Goal: Information Seeking & Learning: Learn about a topic

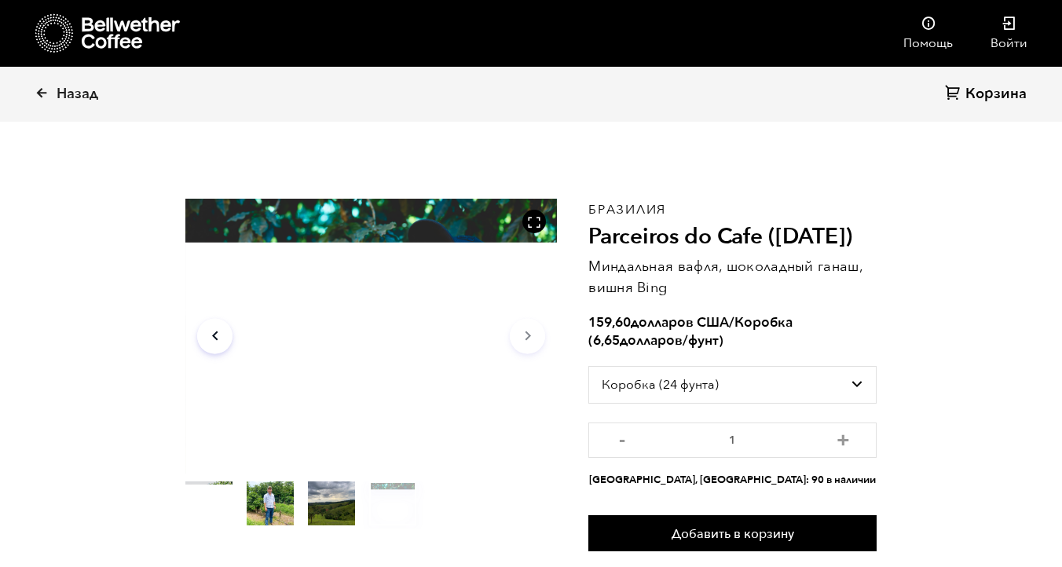
select select "box"
click at [66, 93] on font "Назад" at bounding box center [78, 94] width 42 height 20
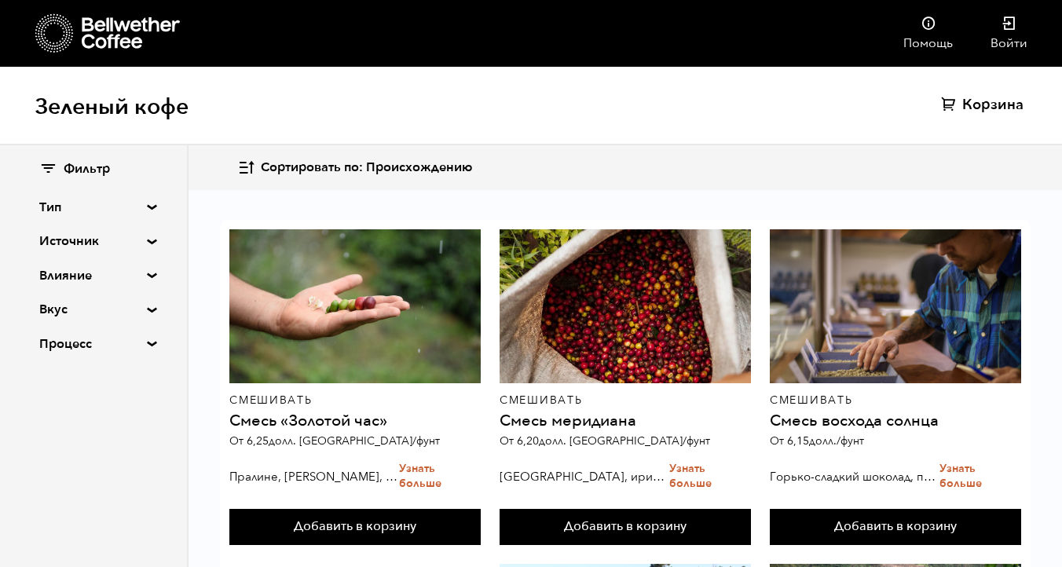
scroll to position [482, 0]
click at [141, 310] on summary "Вкус" at bounding box center [93, 309] width 108 height 19
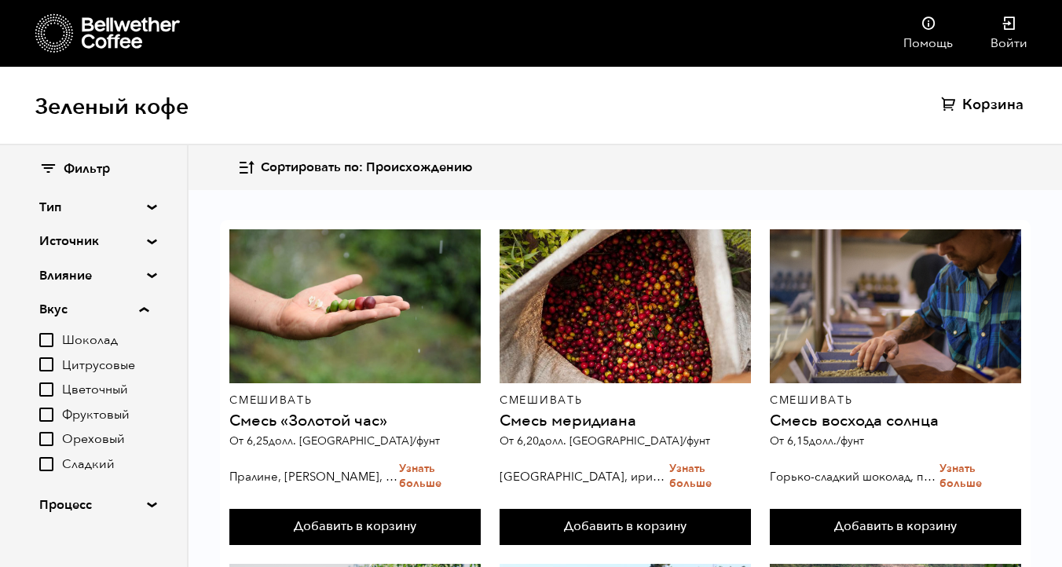
click at [141, 310] on summary "Вкус" at bounding box center [93, 309] width 109 height 19
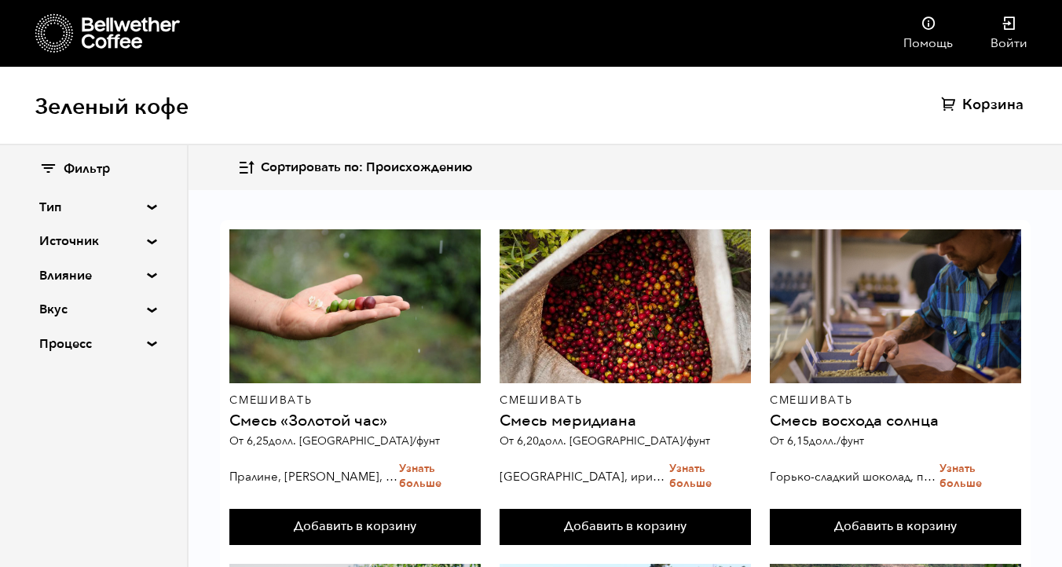
click at [147, 274] on summary "Влияние" at bounding box center [93, 275] width 108 height 19
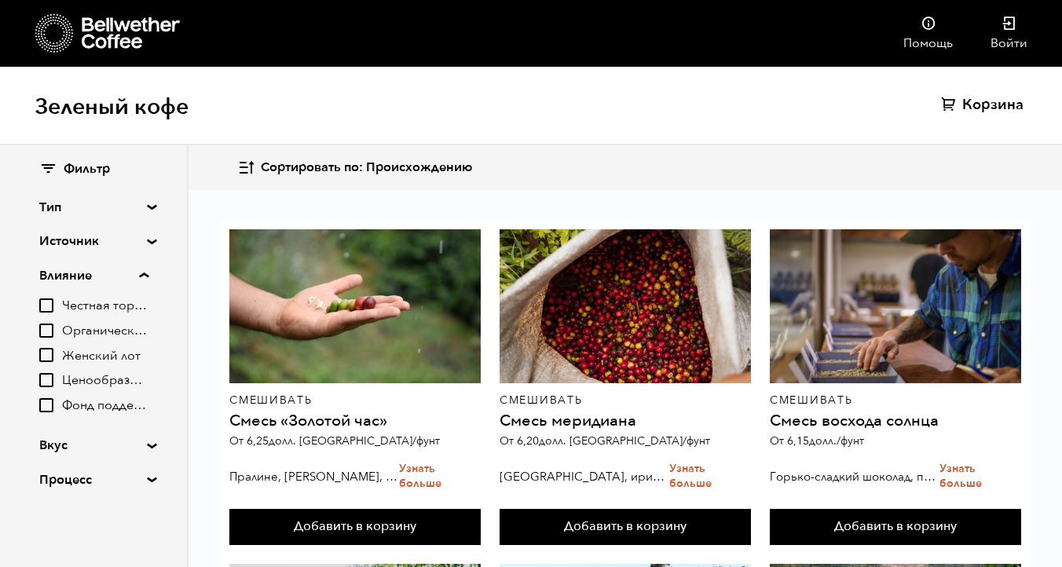
click at [147, 274] on summary "Влияние" at bounding box center [93, 275] width 109 height 19
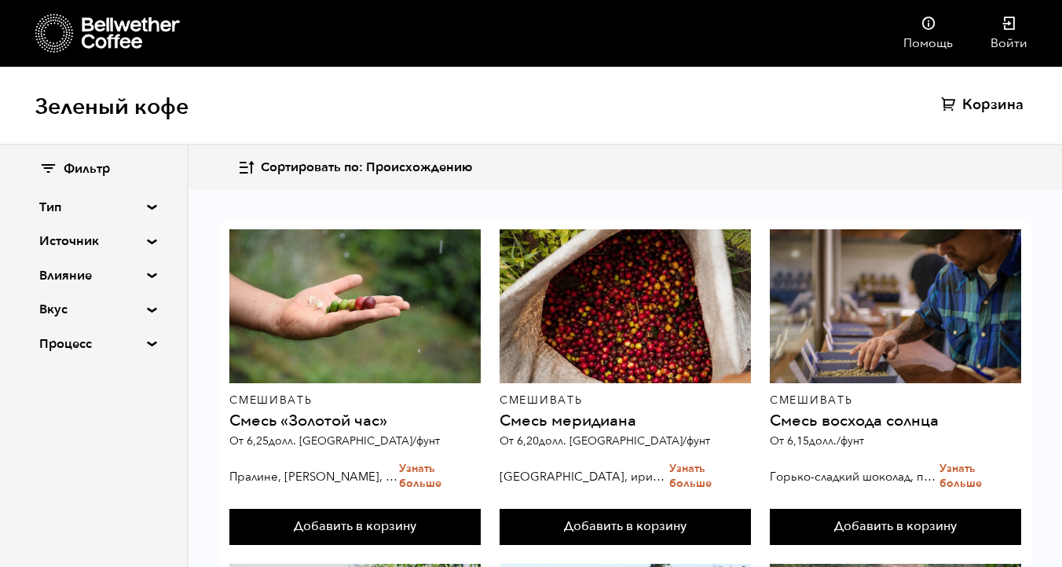
click at [145, 346] on summary "Процесс" at bounding box center [93, 344] width 108 height 19
click at [105, 424] on font "Мокрого корпуса" at bounding box center [115, 424] width 107 height 17
click at [0, 0] on input "Мокрого корпуса" at bounding box center [0, 0] width 0 height 0
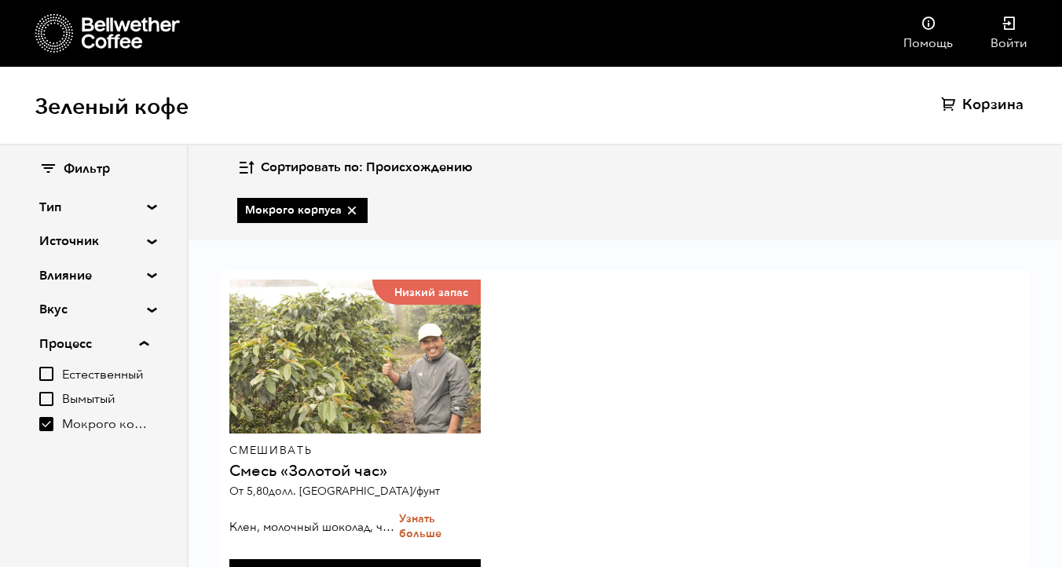
scroll to position [68, 0]
click at [105, 424] on font "Мокрого корпуса" at bounding box center [115, 424] width 107 height 17
click at [0, 0] on input "Мокрого корпуса" at bounding box center [0, 0] width 0 height 0
checkbox input "false"
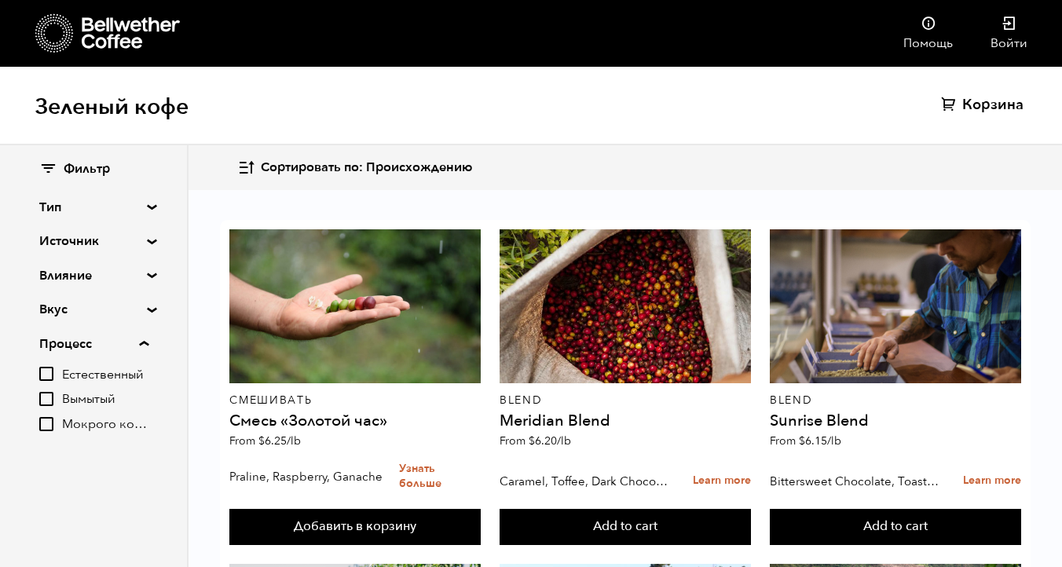
scroll to position [482, 0]
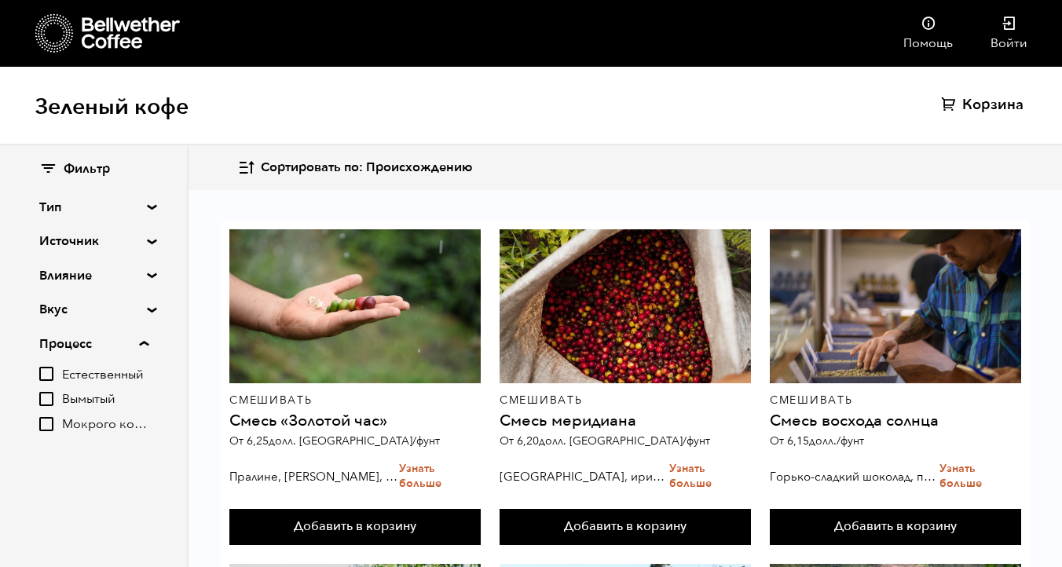
click at [75, 398] on font "Вымытый" at bounding box center [88, 399] width 53 height 17
click at [0, 0] on input "Вымытый" at bounding box center [0, 0] width 0 height 0
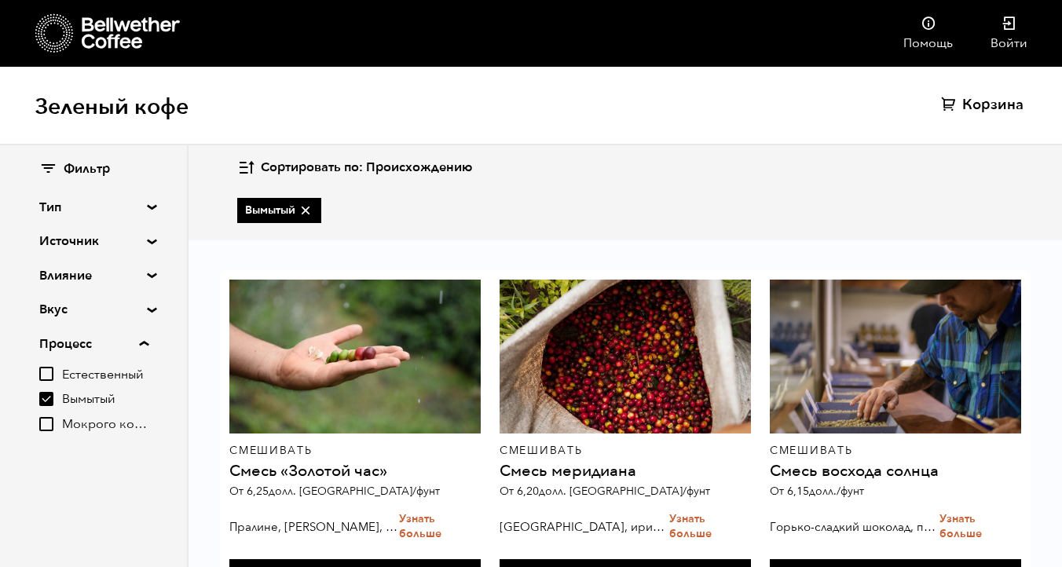
click at [75, 398] on font "Вымытый" at bounding box center [88, 399] width 53 height 17
click at [0, 0] on input "Вымытый" at bounding box center [0, 0] width 0 height 0
checkbox input "false"
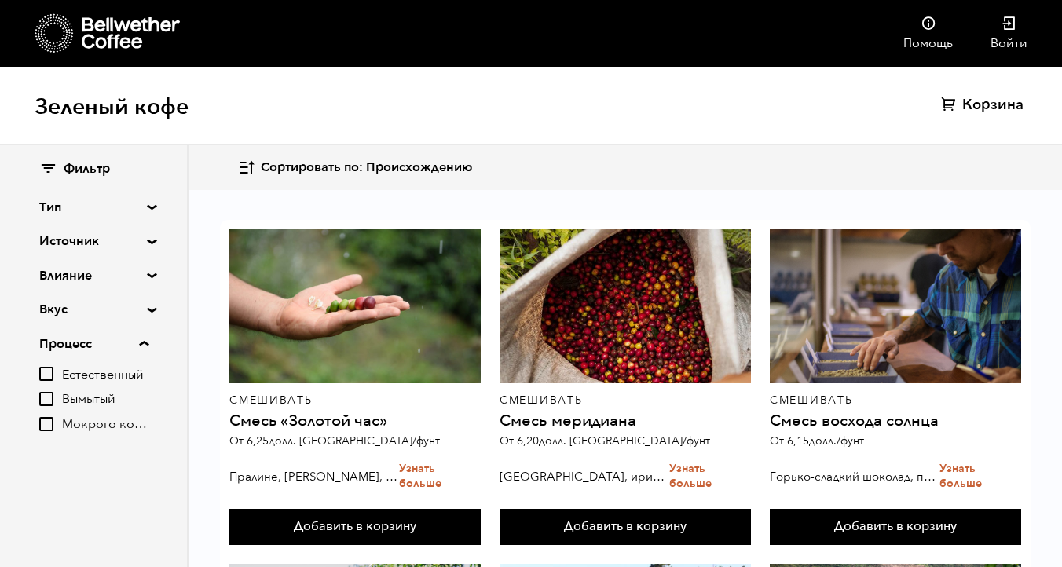
click at [91, 374] on font "Естественный" at bounding box center [103, 374] width 82 height 17
click at [0, 0] on input "Естественный" at bounding box center [0, 0] width 0 height 0
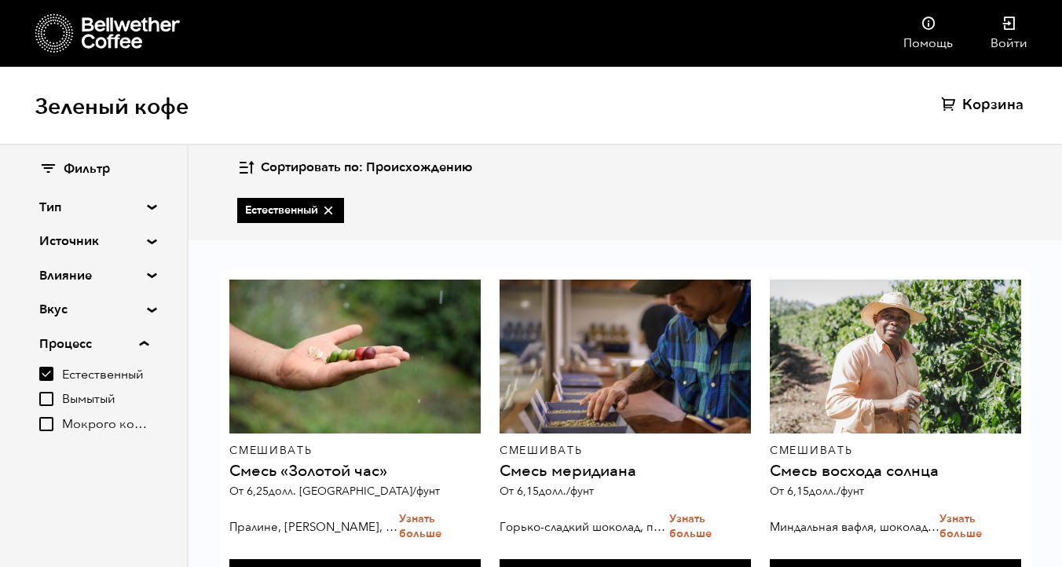
scroll to position [392, 0]
click at [91, 374] on font "Естественный" at bounding box center [103, 374] width 82 height 17
click at [0, 0] on input "Естественный" at bounding box center [0, 0] width 0 height 0
checkbox input "false"
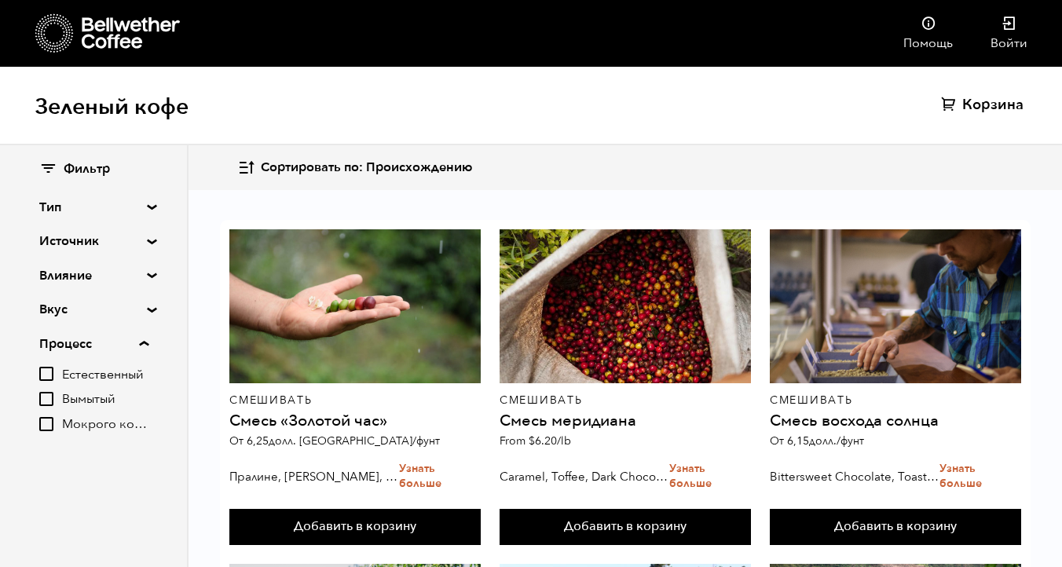
scroll to position [482, 0]
click at [141, 337] on summary "Процесс" at bounding box center [93, 344] width 109 height 19
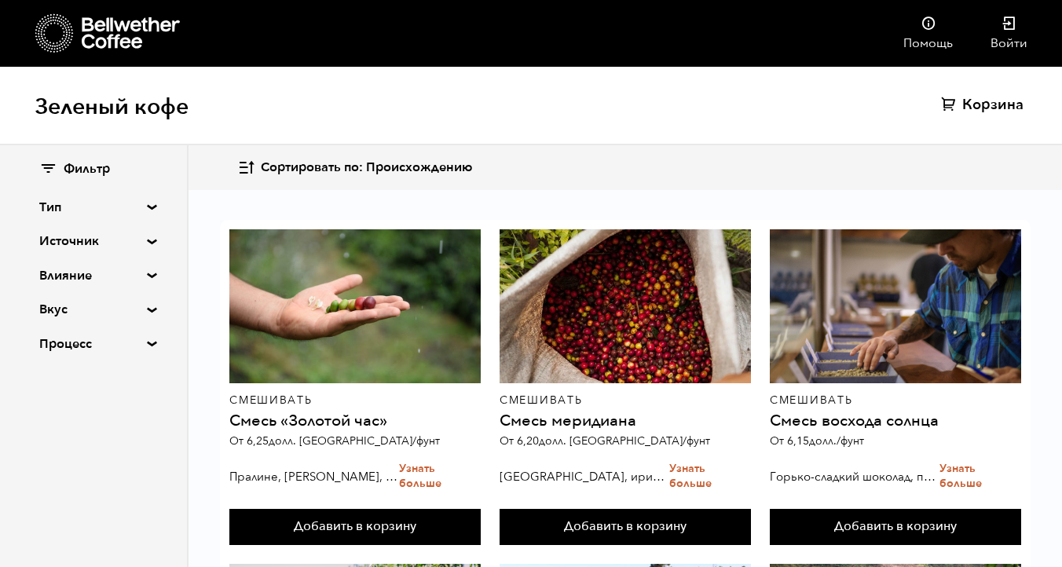
click at [146, 275] on summary "Влияние" at bounding box center [93, 275] width 108 height 19
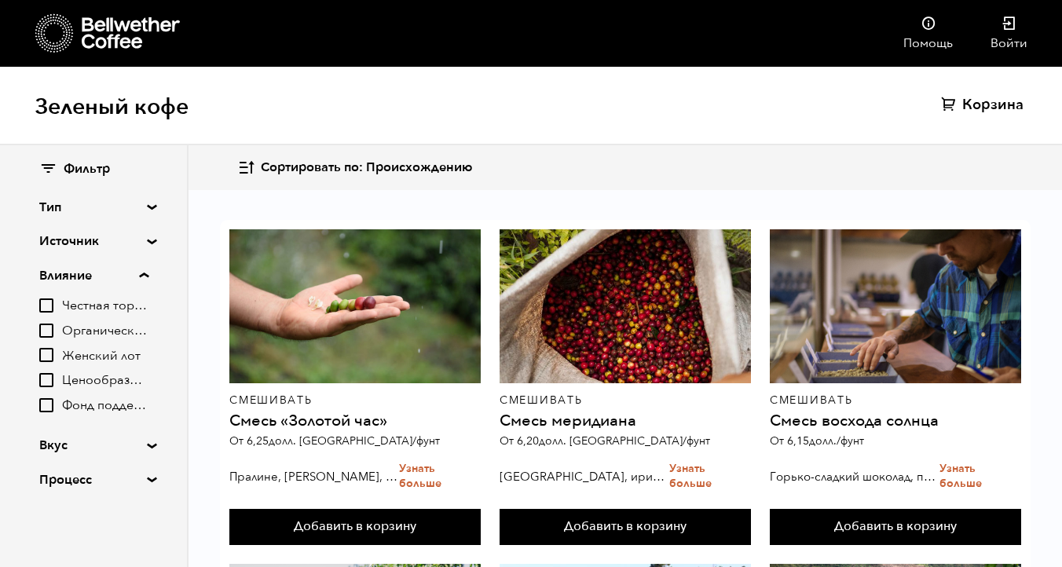
click at [118, 305] on font "Честная торговля" at bounding box center [114, 305] width 105 height 17
click at [0, 0] on input "Честная торговля" at bounding box center [0, 0] width 0 height 0
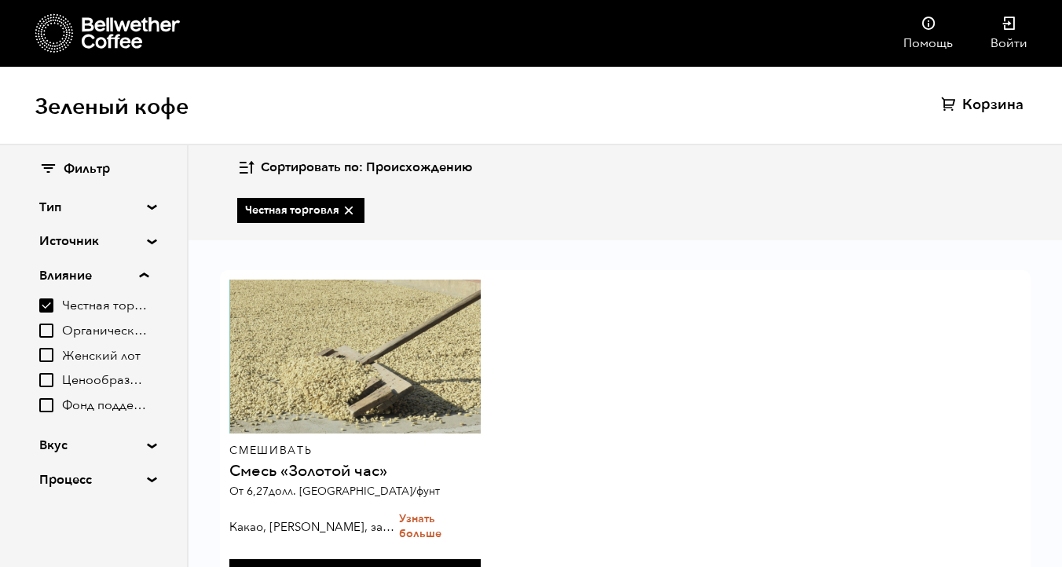
scroll to position [68, 0]
click at [118, 305] on font "Честная торговля" at bounding box center [114, 305] width 105 height 17
click at [0, 0] on input "Честная торговля" at bounding box center [0, 0] width 0 height 0
checkbox input "false"
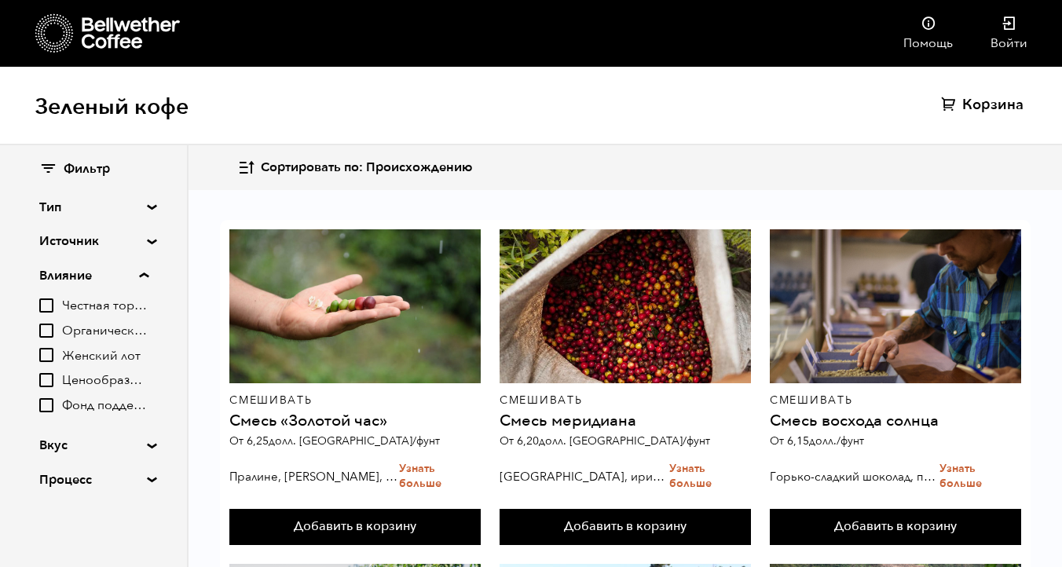
click at [83, 328] on font "Органический" at bounding box center [106, 330] width 88 height 17
click at [0, 0] on input "Органический" at bounding box center [0, 0] width 0 height 0
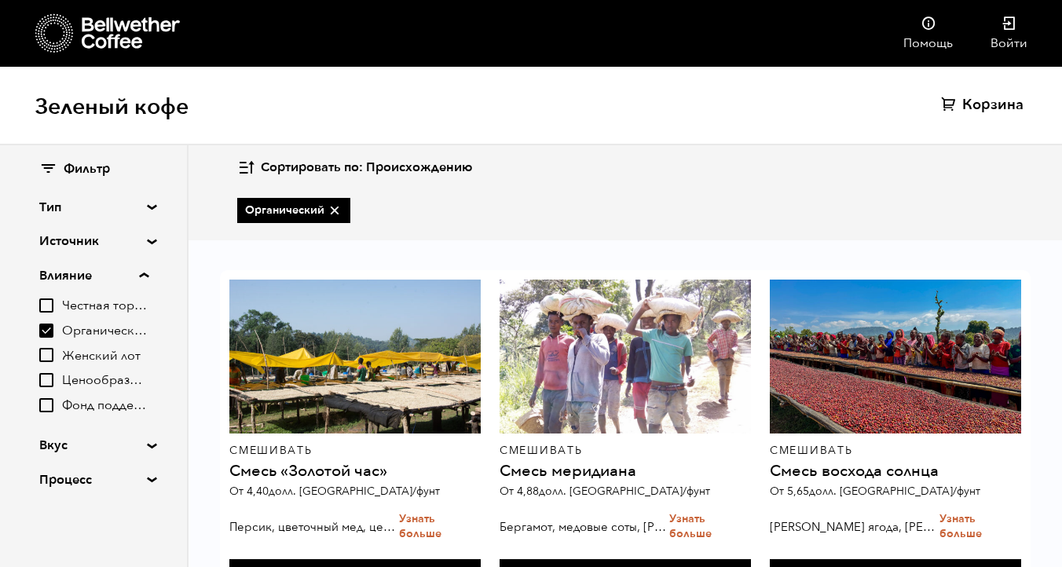
scroll to position [392, 0]
click at [83, 328] on font "Органический" at bounding box center [106, 330] width 88 height 17
click at [0, 0] on input "Органический" at bounding box center [0, 0] width 0 height 0
checkbox input "false"
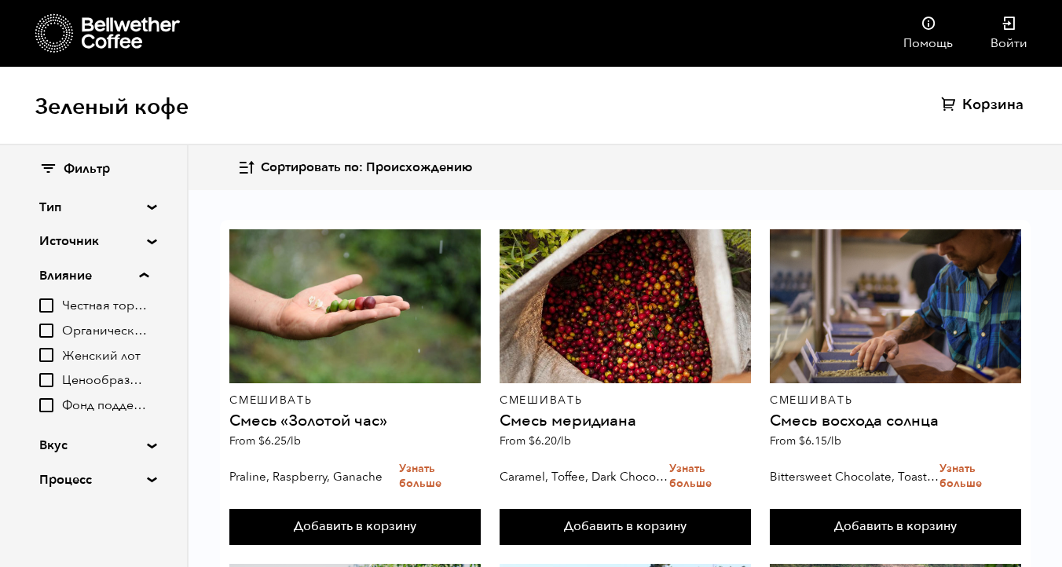
scroll to position [482, 0]
click at [83, 354] on font "Женский лот" at bounding box center [101, 355] width 79 height 17
click at [0, 0] on input "Женский лот" at bounding box center [0, 0] width 0 height 0
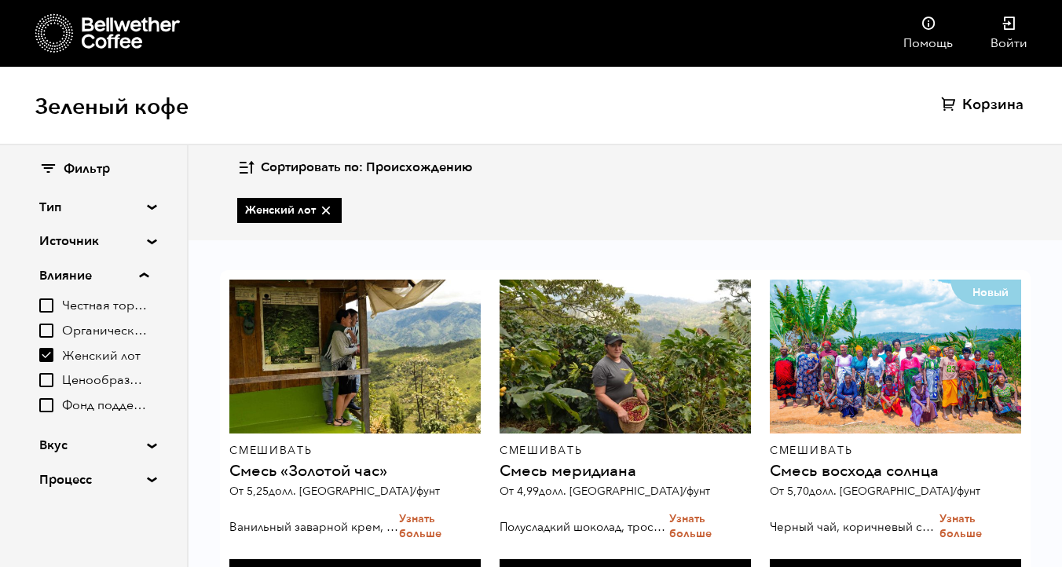
scroll to position [68, 0]
click at [83, 354] on font "Женский лот" at bounding box center [101, 355] width 79 height 17
click at [0, 0] on input "Женский лот" at bounding box center [0, 0] width 0 height 0
checkbox input "false"
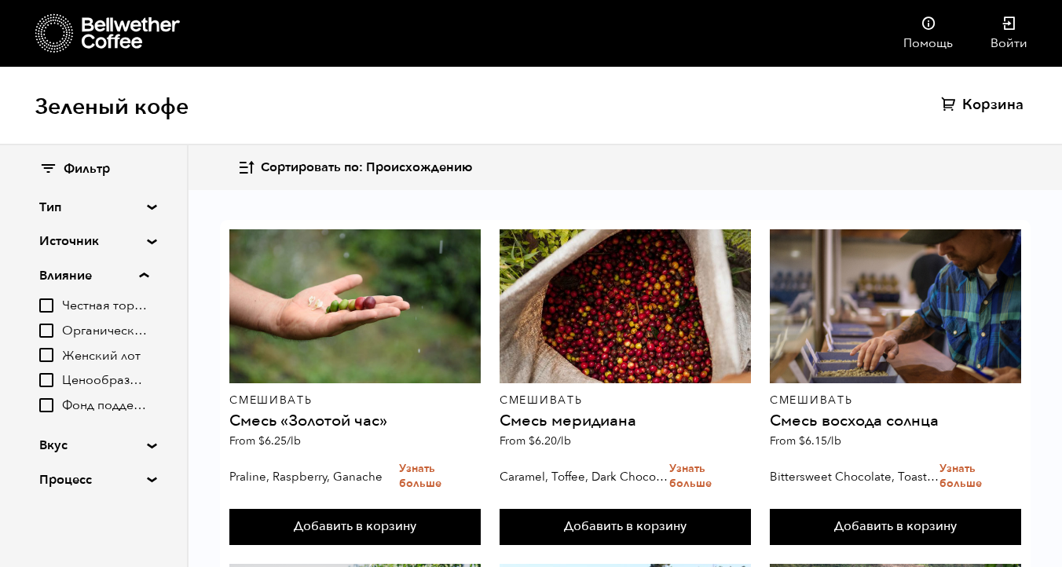
scroll to position [482, 0]
click at [83, 380] on font "Ценообразование на основе прожиточного минимума" at bounding box center [228, 380] width 332 height 17
click at [0, 0] on input "Ценообразование на основе прожиточного минимума" at bounding box center [0, 0] width 0 height 0
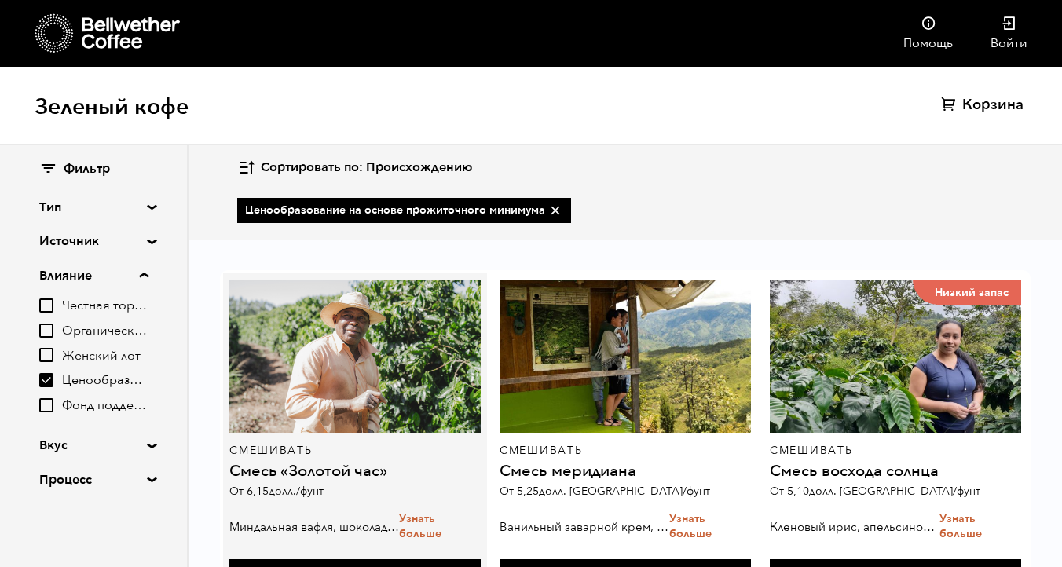
scroll to position [97, 0]
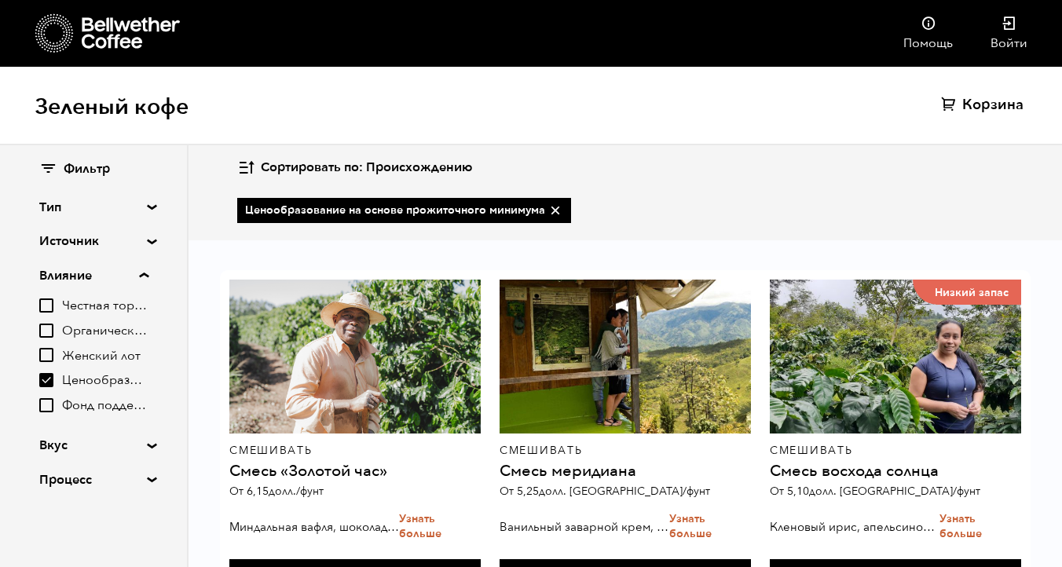
click at [49, 379] on input "Ценообразование на основе прожиточного минимума" at bounding box center [46, 380] width 14 height 14
checkbox input "false"
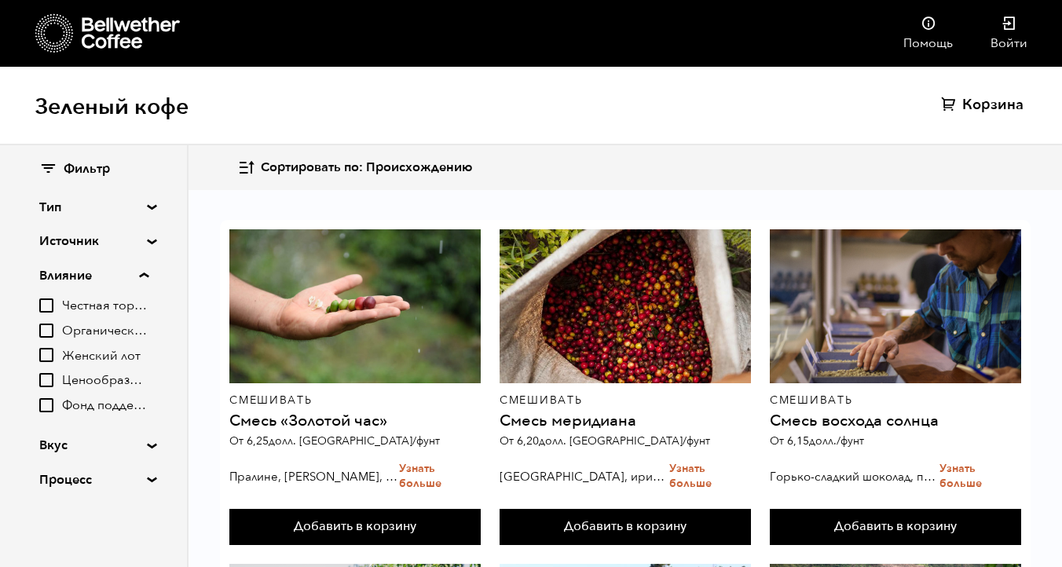
click at [146, 270] on summary "Влияние" at bounding box center [93, 275] width 109 height 19
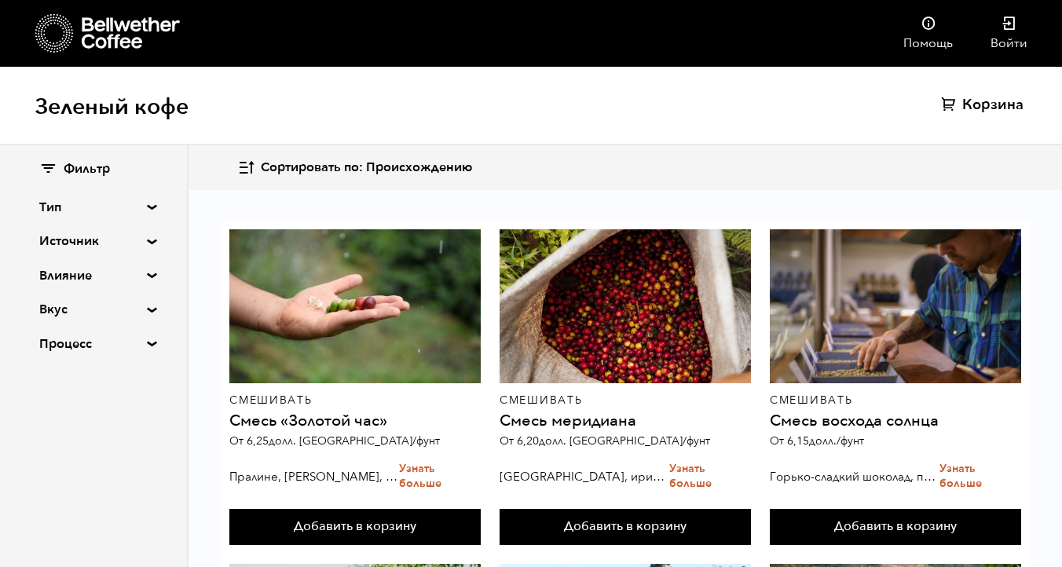
click at [149, 237] on div "Фильтр Тип Смешивать Единое происхождение Без кофеина Сезонный Круглый год Исто…" at bounding box center [93, 257] width 187 height 224
click at [146, 240] on summary "Источник" at bounding box center [93, 241] width 108 height 19
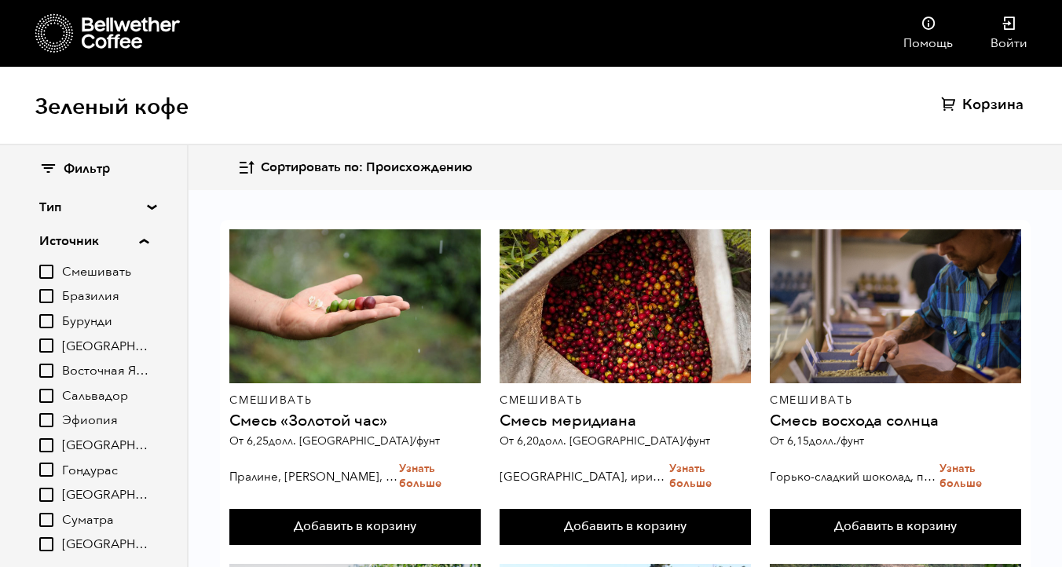
click at [79, 295] on font "Бразилия" at bounding box center [90, 296] width 57 height 17
click at [0, 0] on input "Бразилия" at bounding box center [0, 0] width 0 height 0
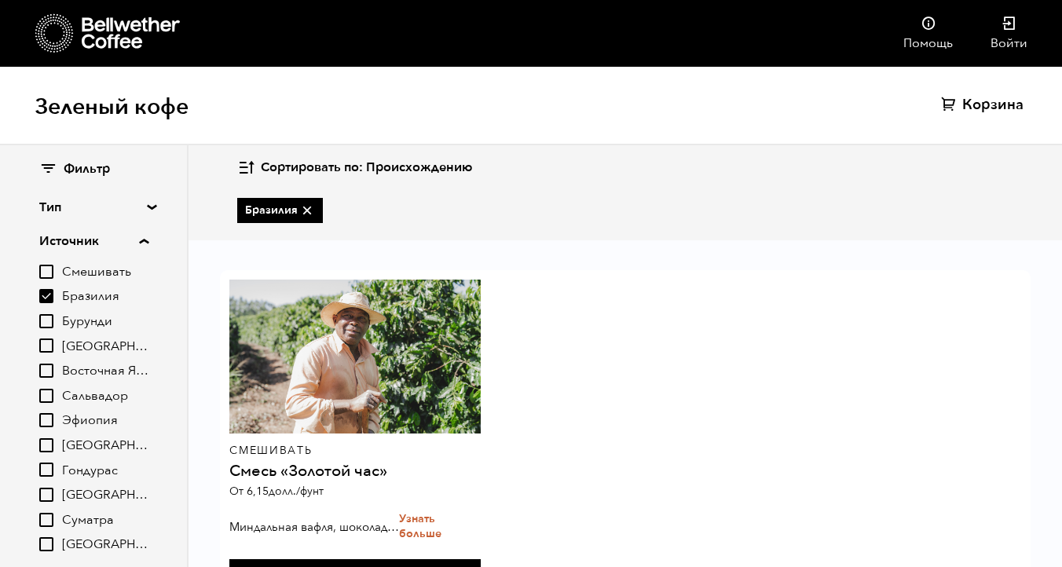
scroll to position [68, 0]
click at [79, 295] on font "Бразилия" at bounding box center [90, 296] width 57 height 17
click at [0, 0] on input "Бразилия" at bounding box center [0, 0] width 0 height 0
checkbox input "false"
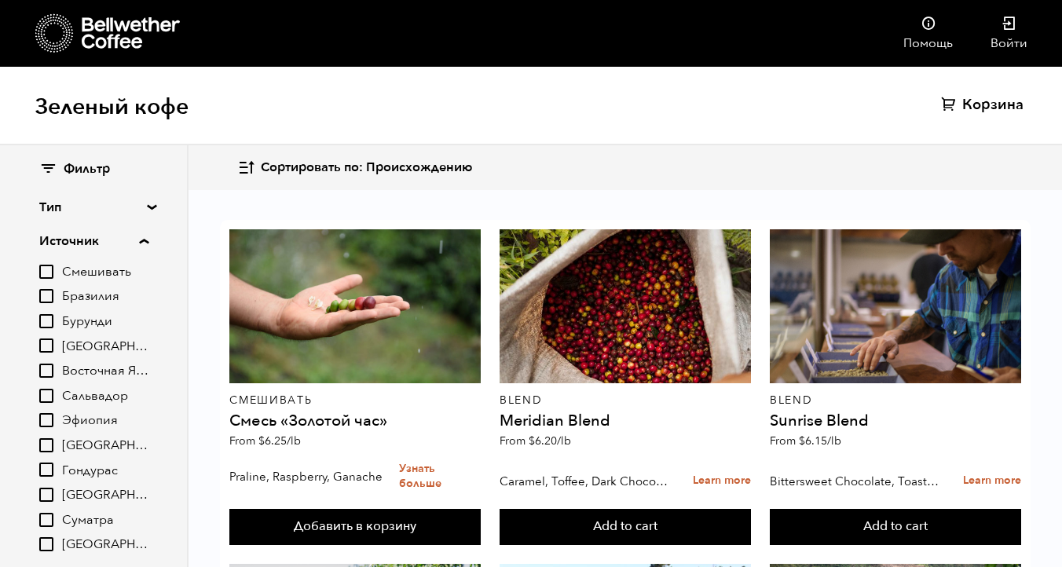
scroll to position [97, 0]
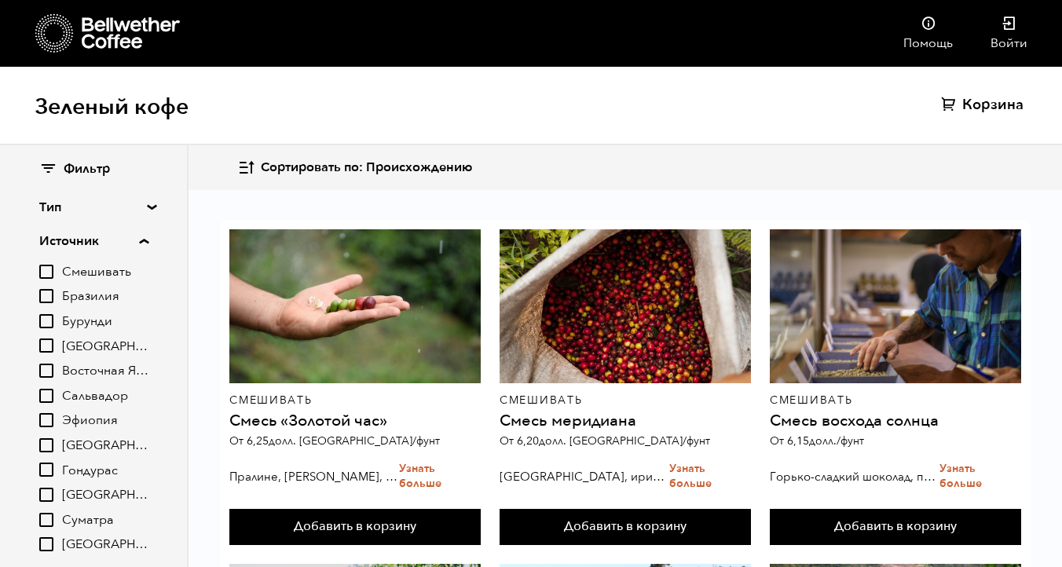
click at [103, 345] on font "[GEOGRAPHIC_DATA]" at bounding box center [126, 346] width 128 height 17
click at [0, 0] on input "[GEOGRAPHIC_DATA]" at bounding box center [0, 0] width 0 height 0
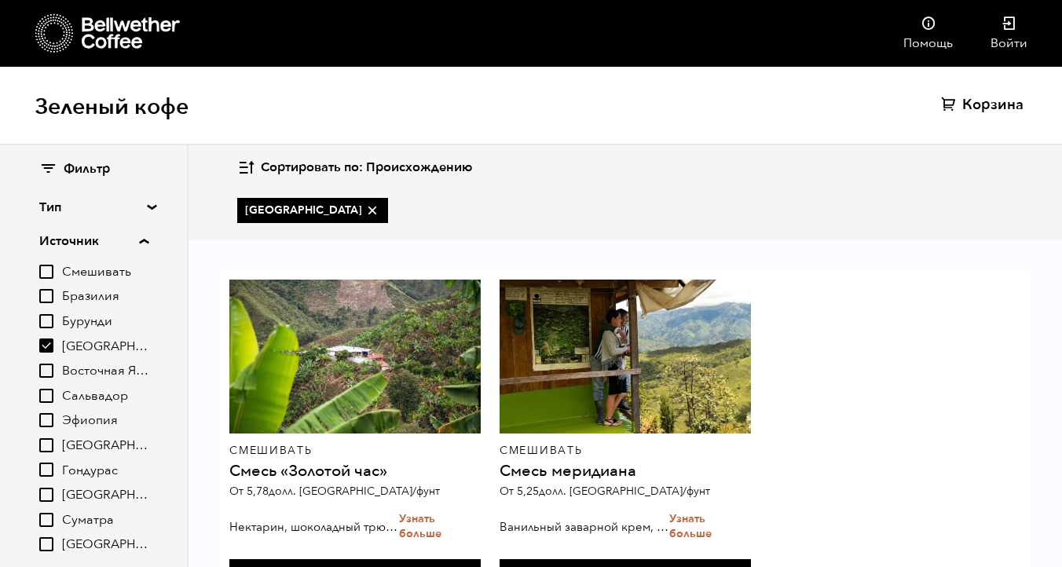
scroll to position [68, 0]
click at [103, 345] on font "[GEOGRAPHIC_DATA]" at bounding box center [126, 346] width 128 height 17
click at [0, 0] on input "[GEOGRAPHIC_DATA]" at bounding box center [0, 0] width 0 height 0
checkbox input "false"
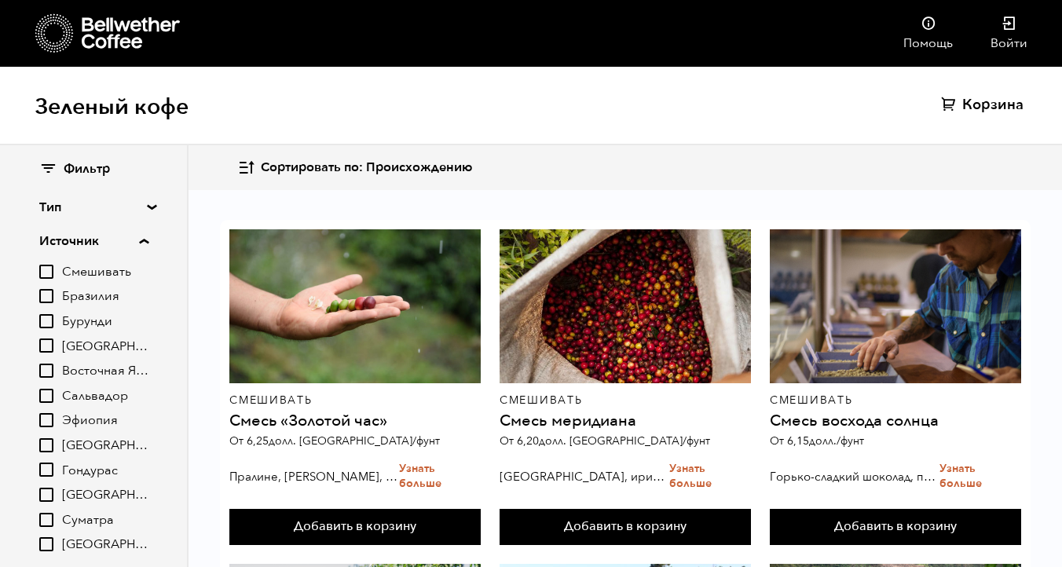
click at [94, 370] on font "Восточная Ява" at bounding box center [106, 370] width 88 height 17
click at [0, 0] on input "Восточная Ява" at bounding box center [0, 0] width 0 height 0
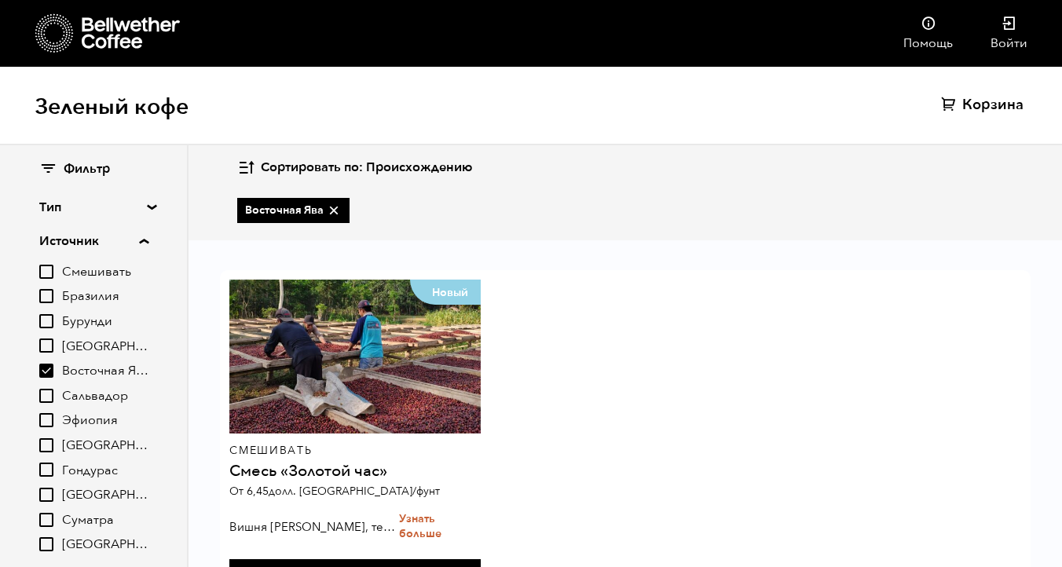
scroll to position [68, 0]
click at [94, 370] on font "Восточная Ява" at bounding box center [106, 370] width 88 height 17
click at [0, 0] on input "Восточная Ява" at bounding box center [0, 0] width 0 height 0
checkbox input "false"
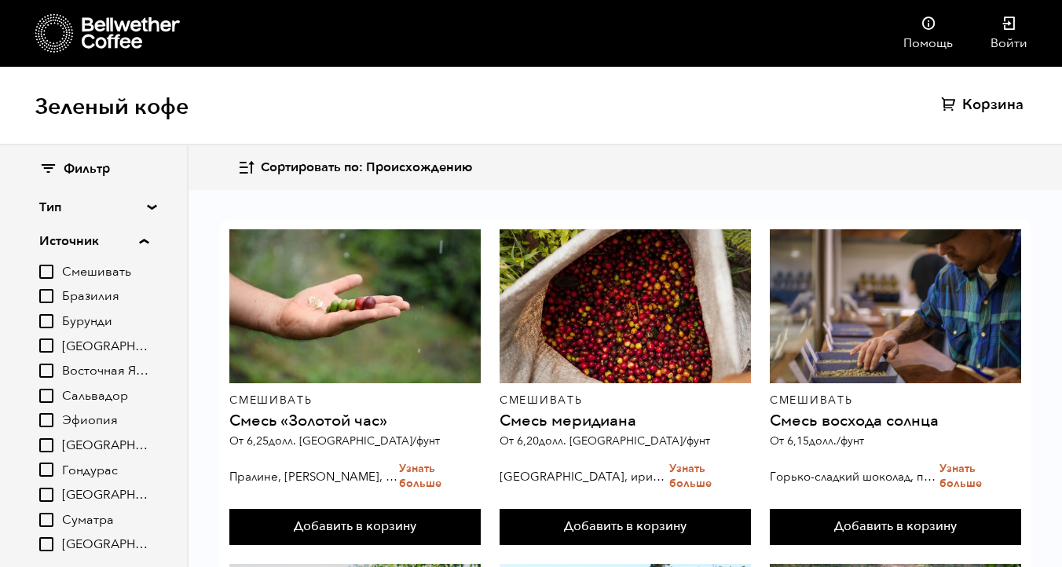
click at [94, 394] on font "Сальвадор" at bounding box center [95, 395] width 66 height 17
click at [0, 0] on input "Сальвадор" at bounding box center [0, 0] width 0 height 0
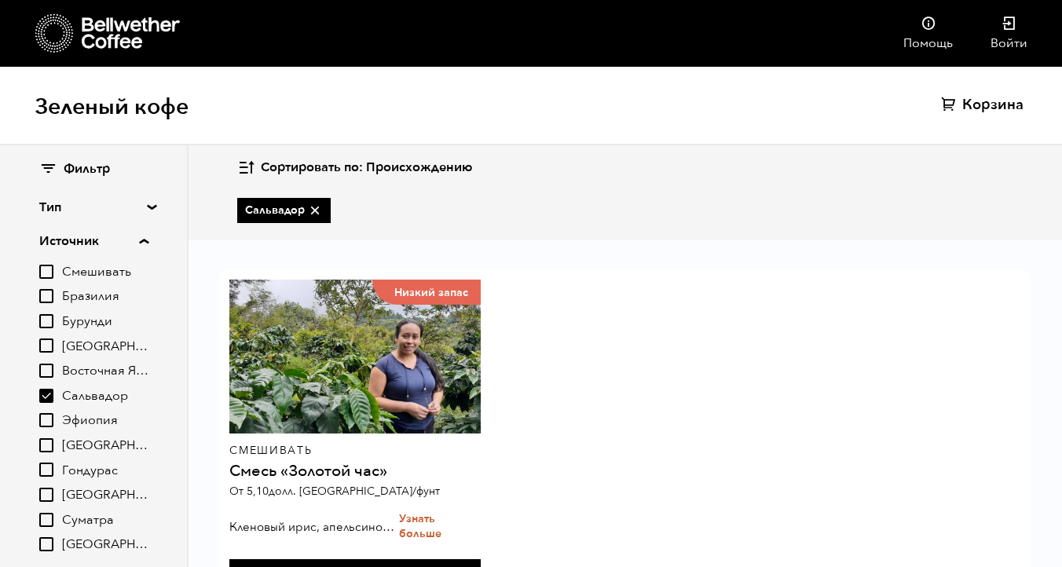
click at [95, 395] on font "Сальвадор" at bounding box center [95, 395] width 66 height 17
click at [0, 0] on input "Сальвадор" at bounding box center [0, 0] width 0 height 0
checkbox input "false"
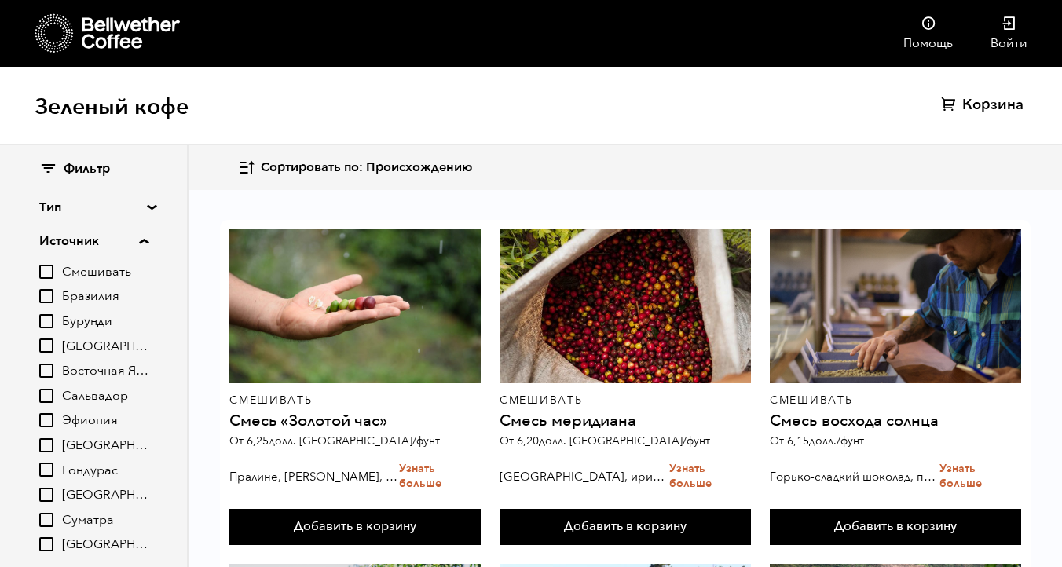
click at [90, 423] on font "Эфиопия" at bounding box center [90, 420] width 56 height 17
click at [0, 0] on input "Эфиопия" at bounding box center [0, 0] width 0 height 0
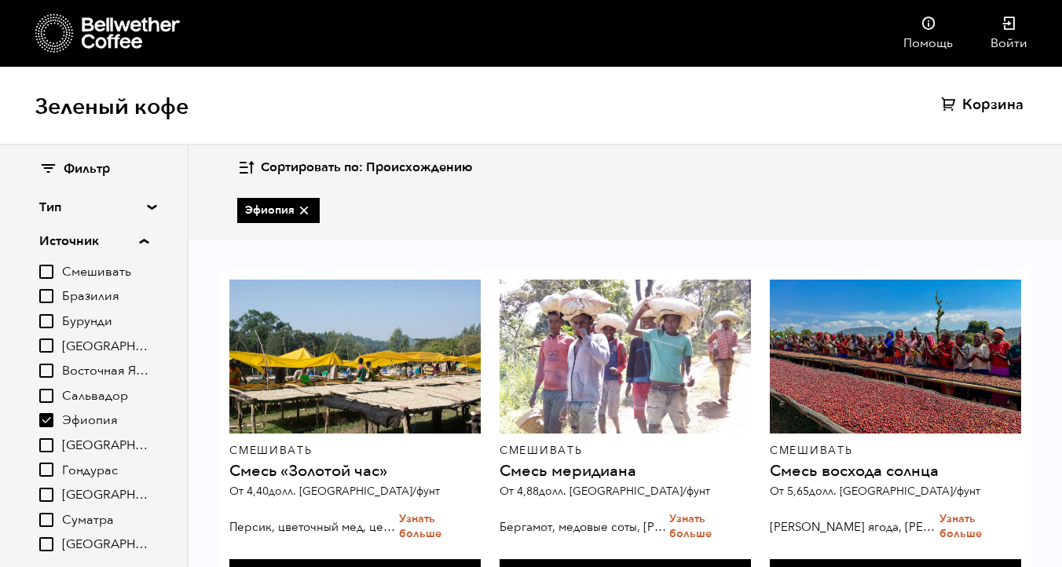
click at [90, 423] on font "Эфиопия" at bounding box center [90, 420] width 56 height 17
click at [0, 0] on input "Эфиопия" at bounding box center [0, 0] width 0 height 0
checkbox input "false"
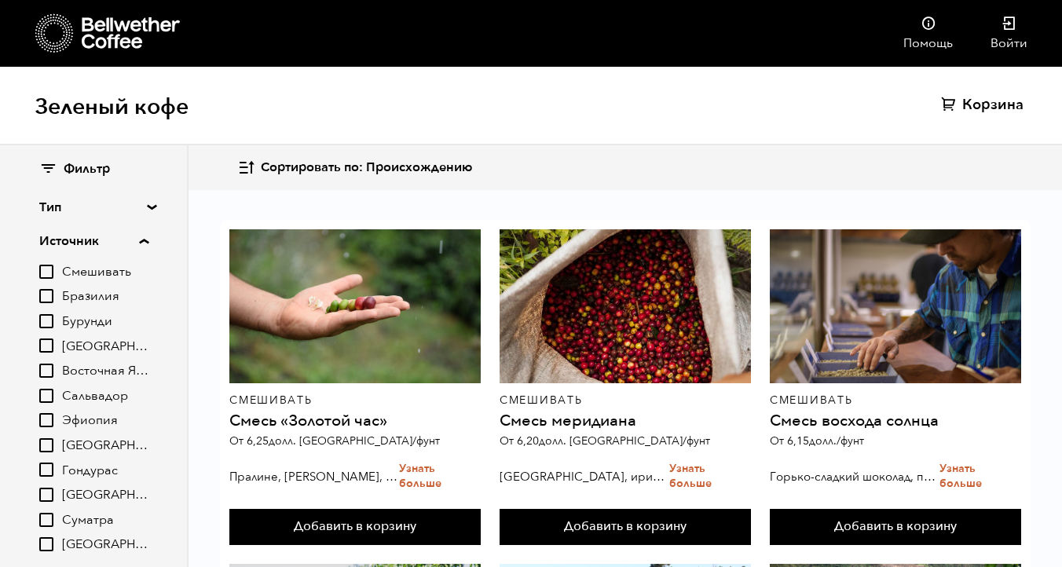
scroll to position [97, 0]
click at [93, 472] on font "Гондурас" at bounding box center [90, 470] width 56 height 17
click at [0, 0] on input "Гондурас" at bounding box center [0, 0] width 0 height 0
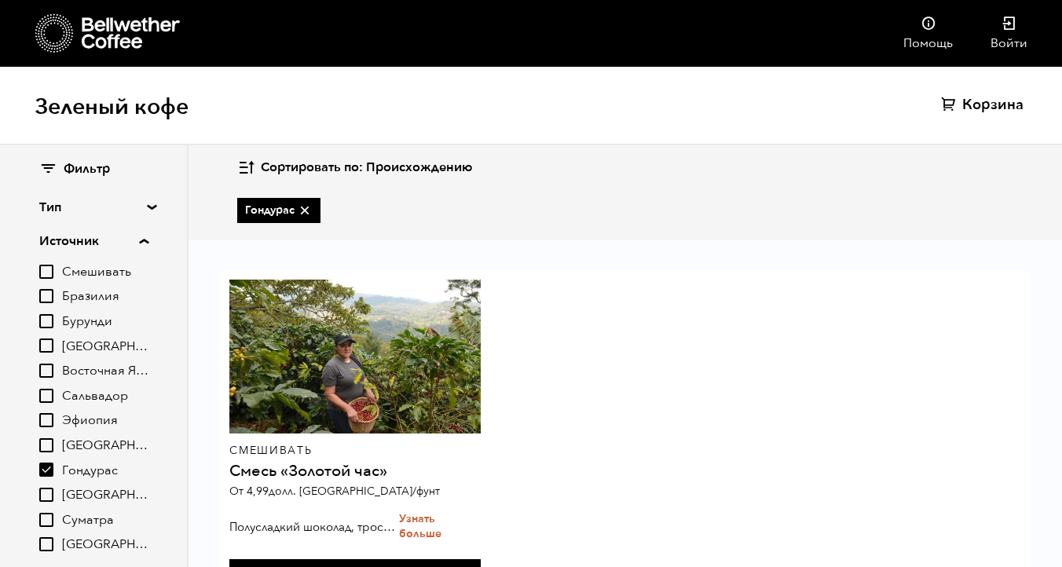
scroll to position [68, 0]
click at [93, 472] on font "Гондурас" at bounding box center [90, 470] width 56 height 17
click at [0, 0] on input "Гондурас" at bounding box center [0, 0] width 0 height 0
checkbox input "false"
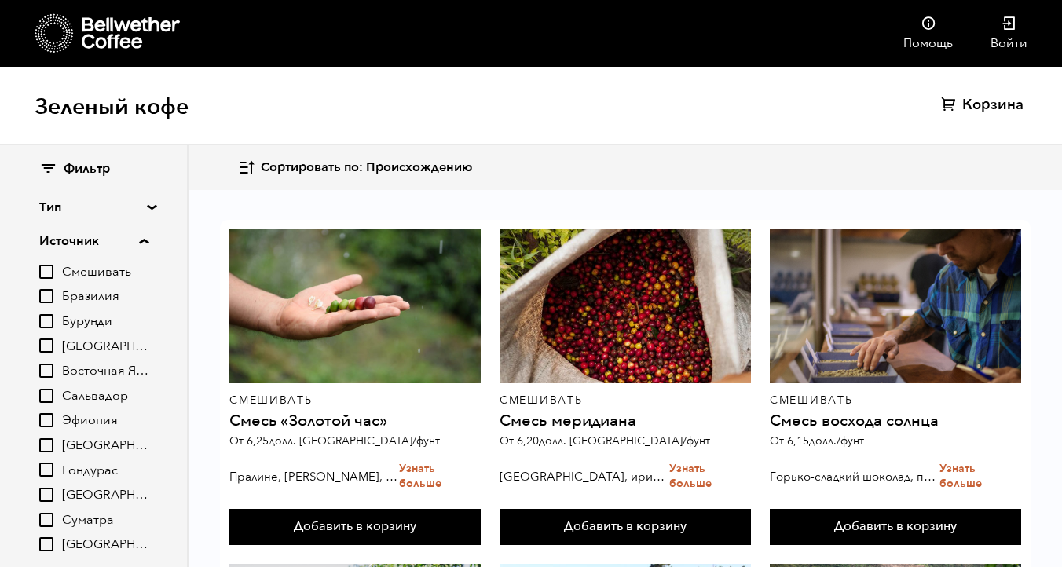
click at [75, 497] on font "[GEOGRAPHIC_DATA]" at bounding box center [126, 494] width 128 height 17
click at [0, 0] on input "[GEOGRAPHIC_DATA]" at bounding box center [0, 0] width 0 height 0
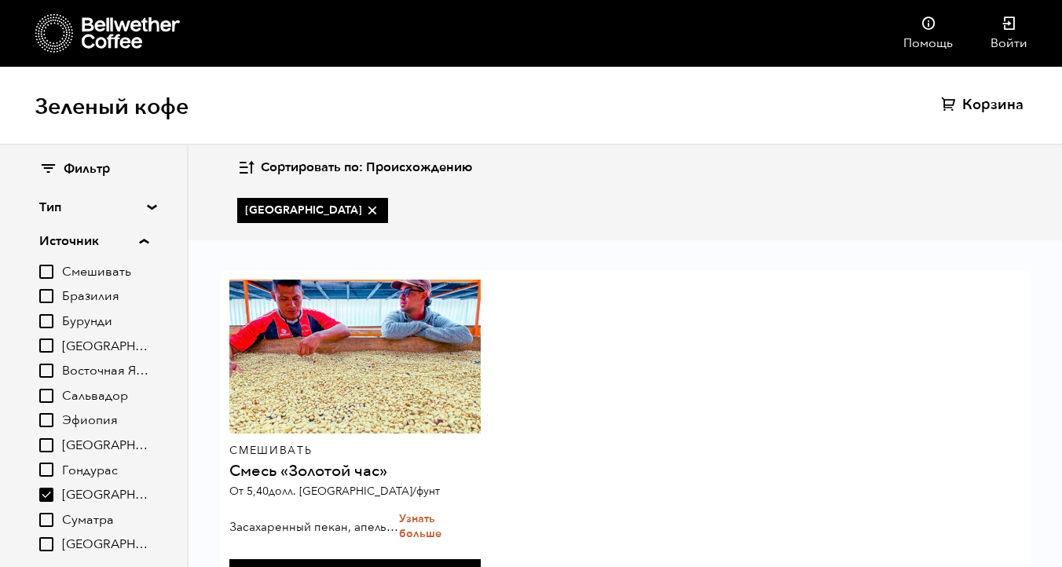
click at [75, 497] on font "[GEOGRAPHIC_DATA]" at bounding box center [126, 494] width 128 height 17
click at [0, 0] on input "[GEOGRAPHIC_DATA]" at bounding box center [0, 0] width 0 height 0
checkbox input "false"
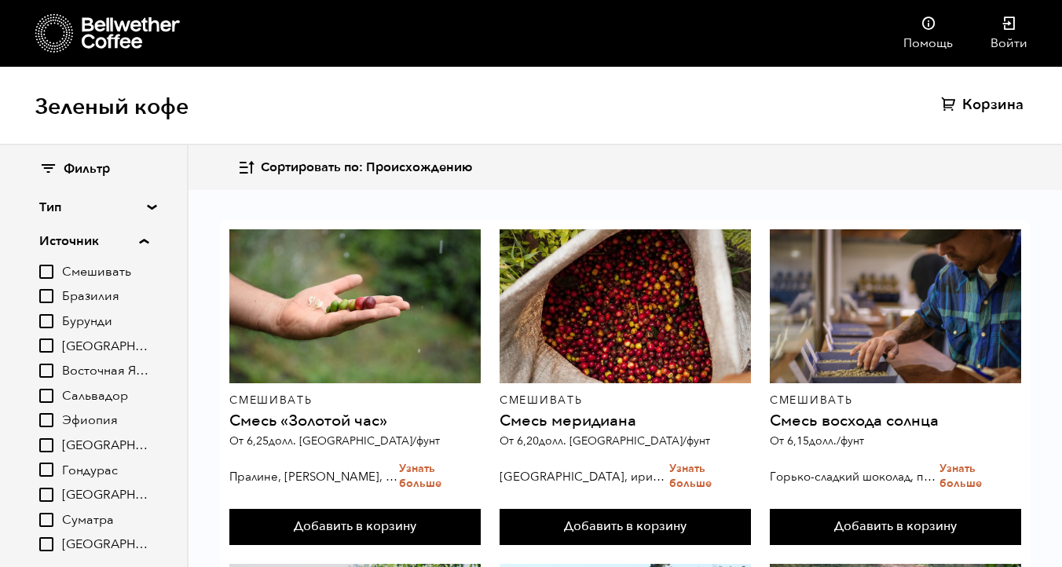
scroll to position [97, 0]
click at [146, 240] on summary "Источник" at bounding box center [93, 241] width 109 height 19
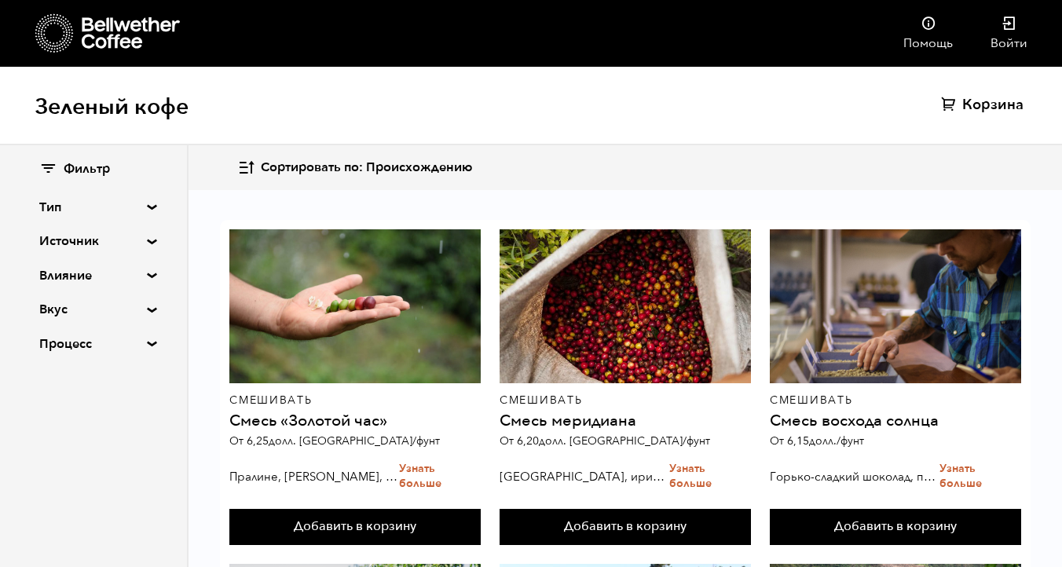
click at [152, 203] on div "Фильтр Тип Смешивать Единое происхождение Без кофеина Сезонный Круглый год Исто…" at bounding box center [93, 257] width 187 height 224
click at [147, 205] on summary "Тип" at bounding box center [93, 207] width 108 height 19
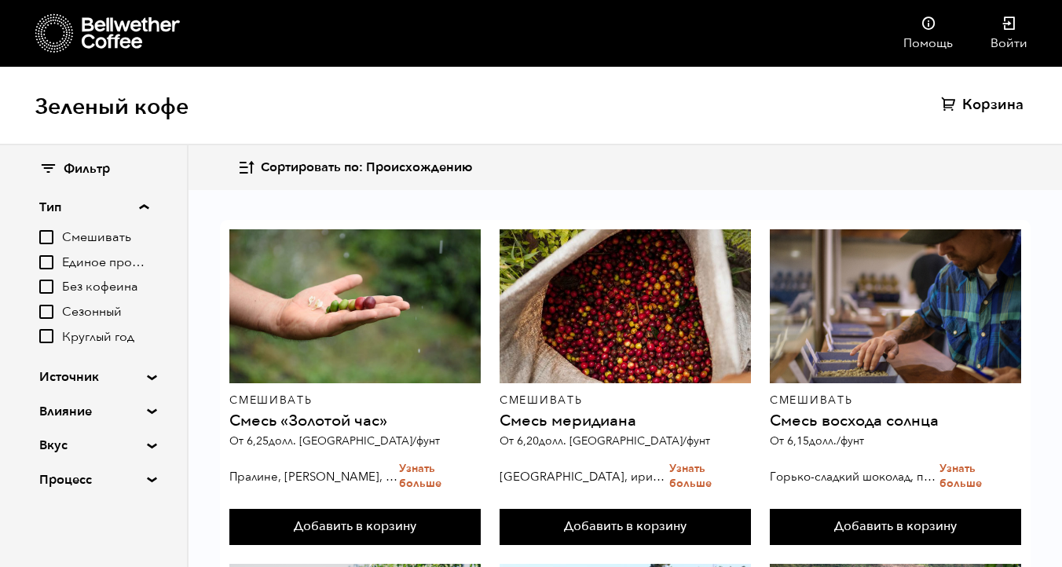
click at [98, 288] on font "Без кофеина" at bounding box center [100, 286] width 76 height 17
click at [0, 0] on input "Без кофеина" at bounding box center [0, 0] width 0 height 0
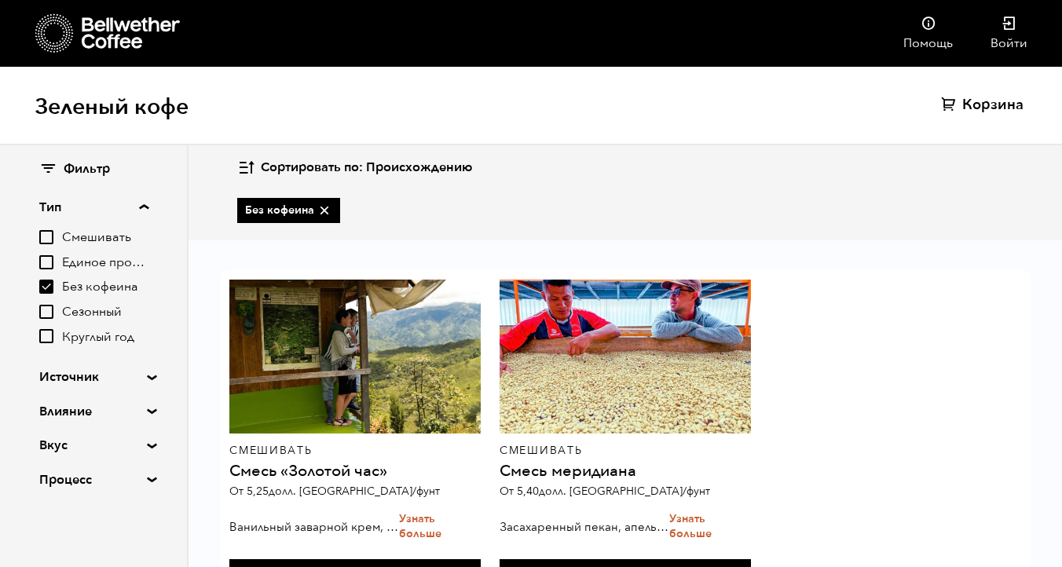
scroll to position [68, 0]
click at [98, 288] on font "Без кофеина" at bounding box center [100, 286] width 76 height 17
click at [0, 0] on input "Без кофеина" at bounding box center [0, 0] width 0 height 0
checkbox input "false"
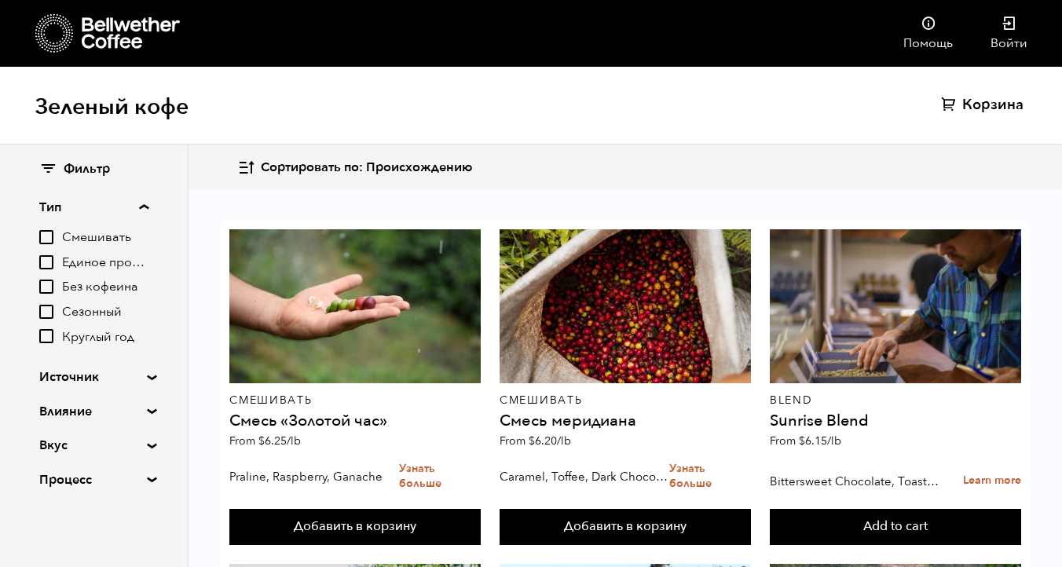
scroll to position [97, 0]
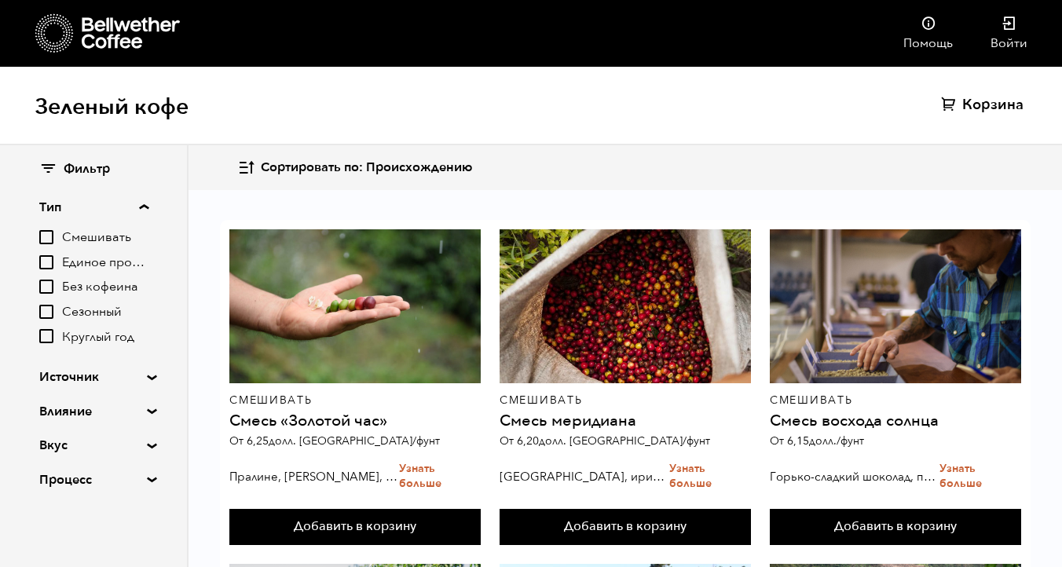
click at [92, 310] on font "Сезонный" at bounding box center [92, 311] width 60 height 17
click at [0, 0] on input "Сезонный" at bounding box center [0, 0] width 0 height 0
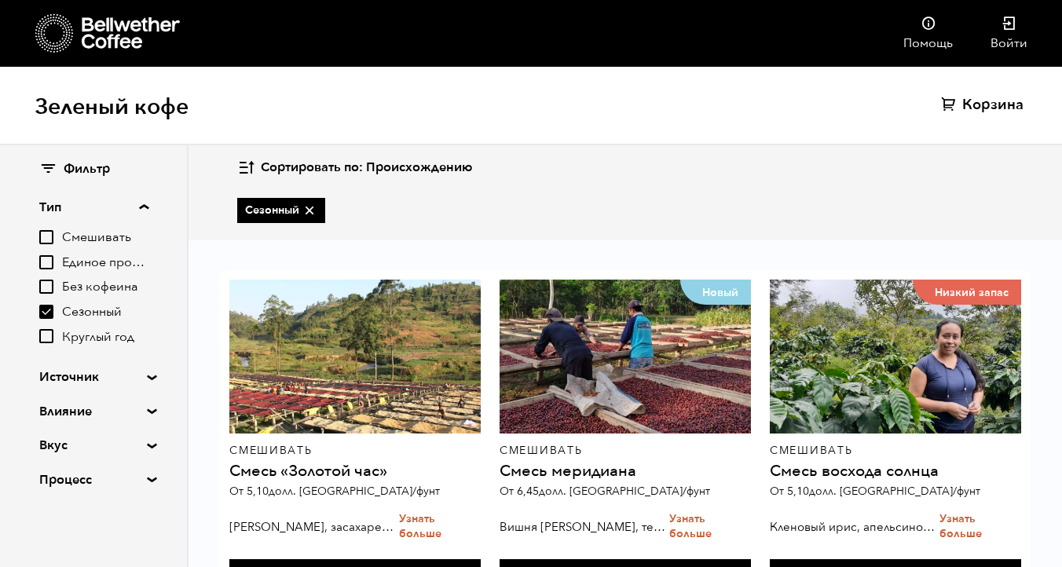
scroll to position [493, 0]
click at [94, 314] on font "Сезонный" at bounding box center [92, 311] width 60 height 17
click at [0, 0] on input "Сезонный" at bounding box center [0, 0] width 0 height 0
checkbox input "false"
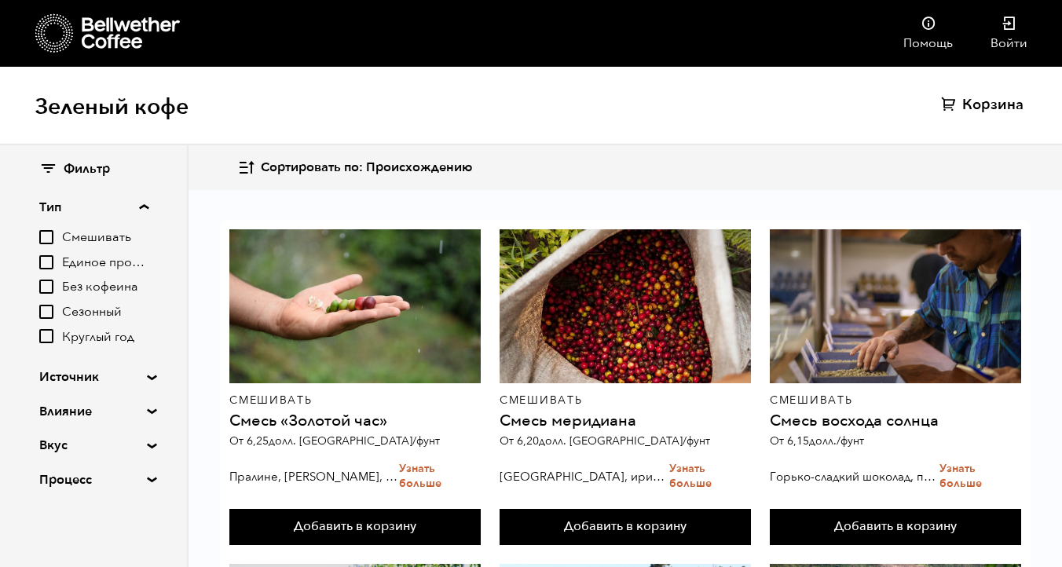
scroll to position [0, 0]
click at [130, 30] on icon at bounding box center [131, 32] width 98 height 31
